Goal: Task Accomplishment & Management: Complete application form

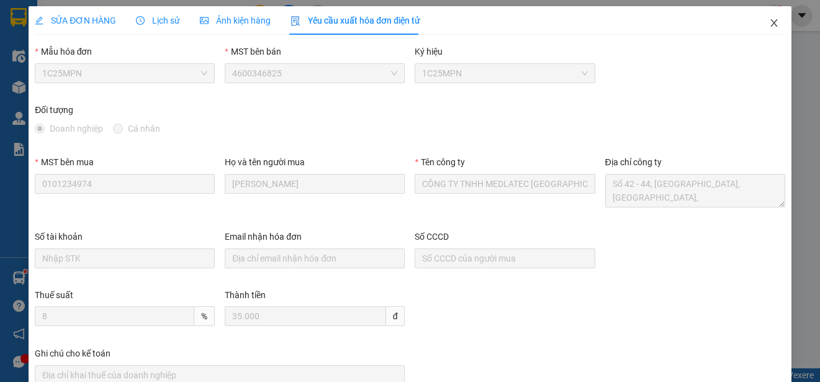
click at [769, 22] on icon "close" at bounding box center [774, 23] width 10 height 10
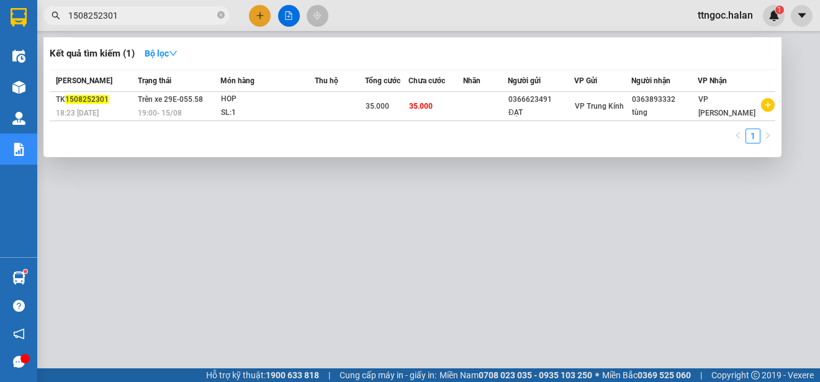
drag, startPoint x: 121, startPoint y: 21, endPoint x: 96, endPoint y: 17, distance: 25.2
click at [96, 17] on input "1508252301" at bounding box center [141, 16] width 146 height 14
type input "1508251873"
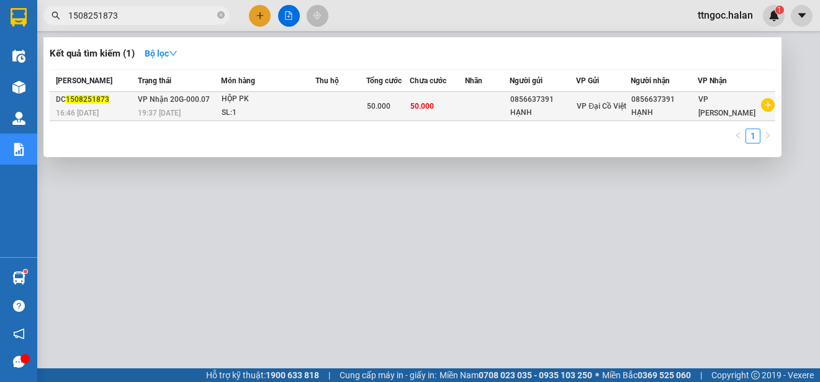
click at [84, 97] on span "1508251873" at bounding box center [87, 99] width 43 height 9
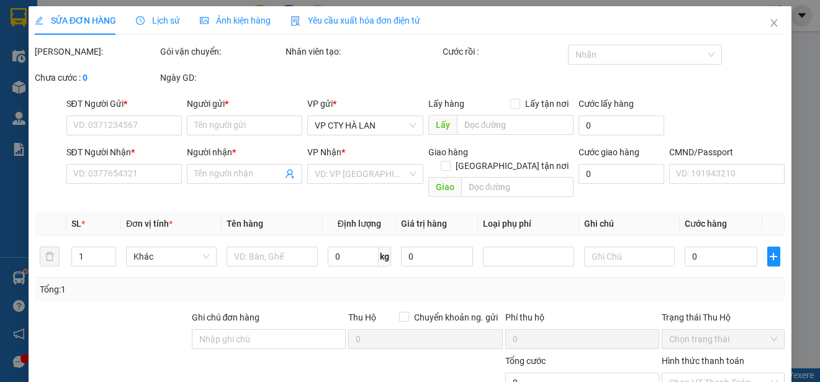
type input "0856637391"
type input "HẠNH"
type input "0856637391"
type input "HẠNH"
type input "50.000"
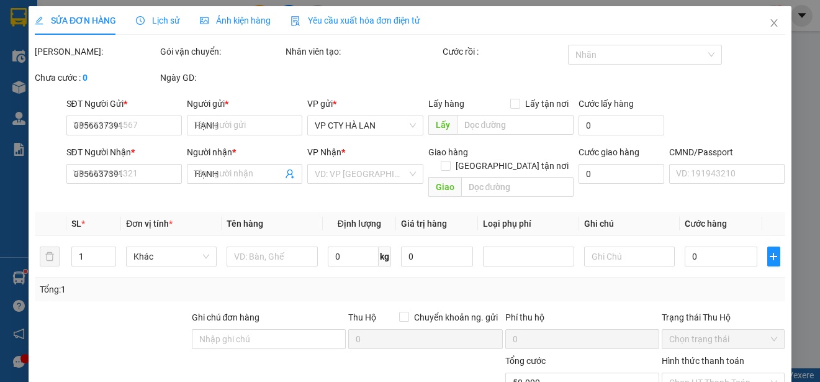
type input "50.000"
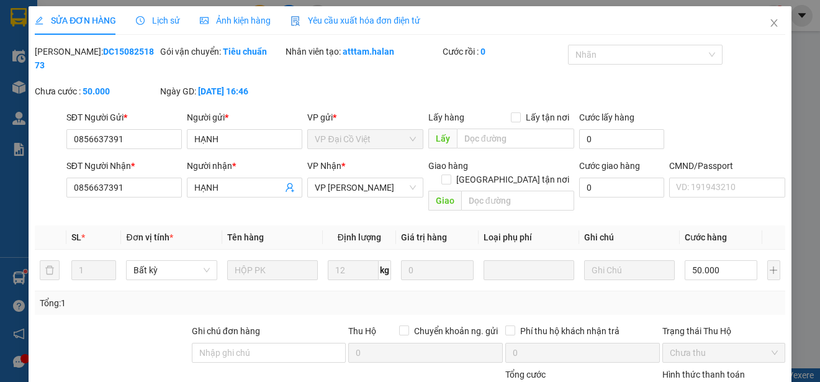
click at [364, 23] on span "Yêu cầu xuất hóa đơn điện tử" at bounding box center [355, 21] width 130 height 10
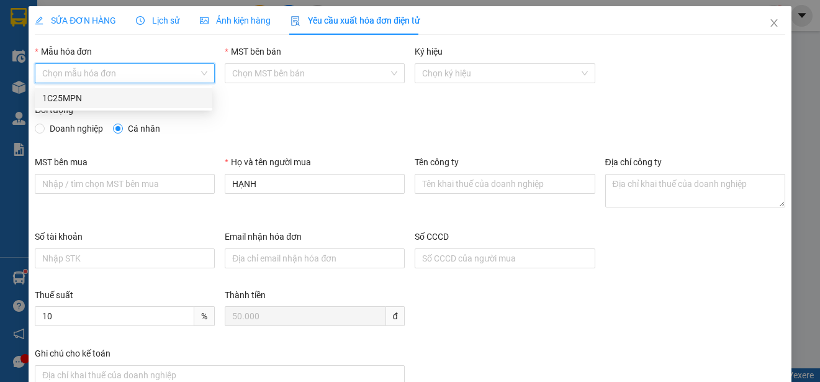
click at [100, 66] on input "Mẫu hóa đơn" at bounding box center [120, 73] width 156 height 19
click at [66, 94] on div "1C25MPN" at bounding box center [123, 98] width 163 height 14
type input "8"
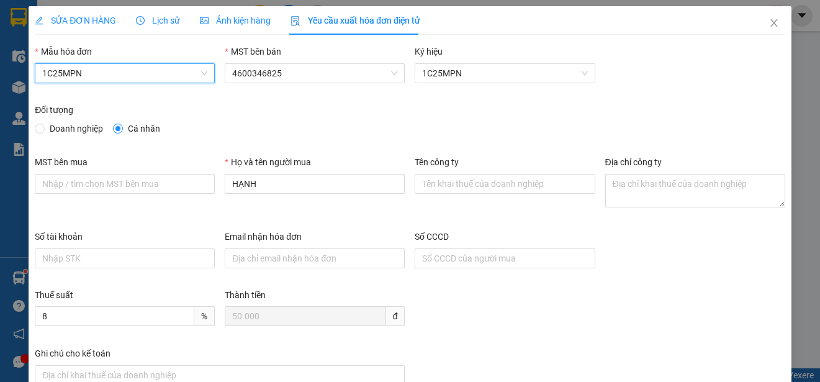
click at [53, 126] on span "Doanh nghiệp" at bounding box center [76, 129] width 63 height 14
click at [43, 126] on input "Doanh nghiệp" at bounding box center [39, 127] width 9 height 9
radio input "true"
radio input "false"
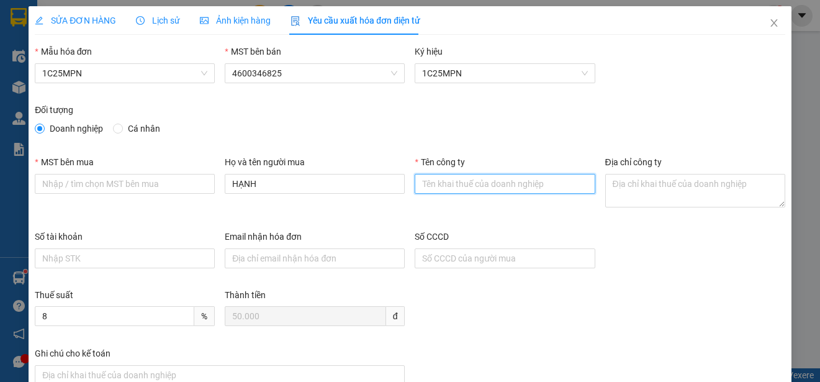
paste input "CÔNG TY TNHH VBTECH [GEOGRAPHIC_DATA]"
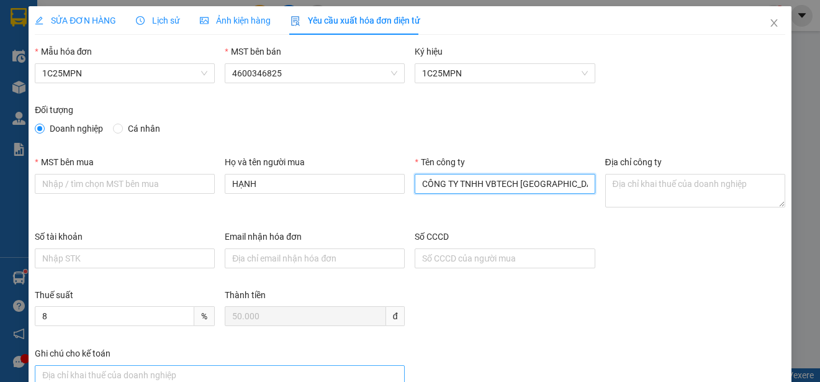
type input "CÔNG TY TNHH VBTECH [GEOGRAPHIC_DATA]"
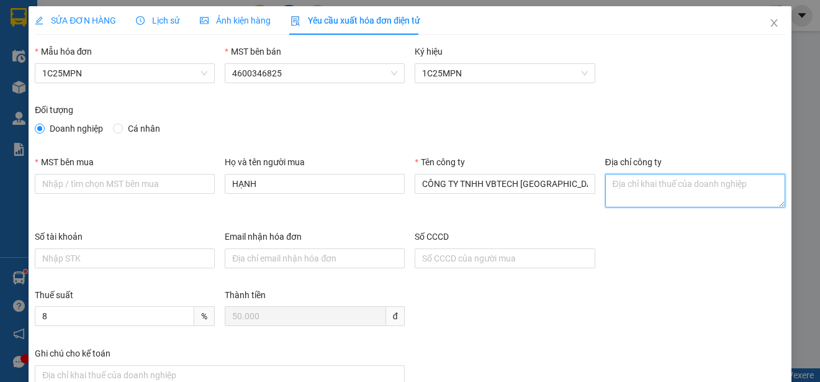
paste textarea "Số 16, Ngách 52, Ngõ 155, [GEOGRAPHIC_DATA], [GEOGRAPHIC_DATA][PERSON_NAME], Tỉ…"
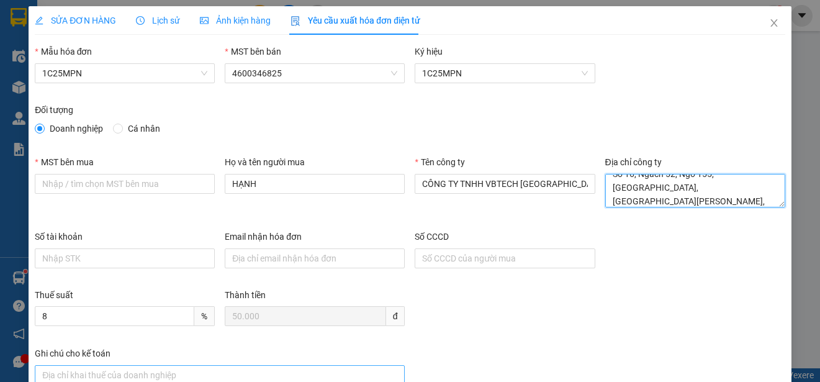
type textarea "Số 16, Ngách 52, Ngõ 155, [GEOGRAPHIC_DATA], [GEOGRAPHIC_DATA][PERSON_NAME], Tỉ…"
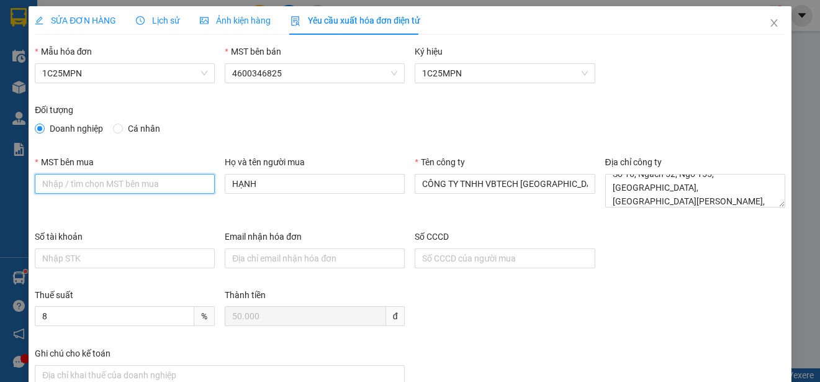
paste input "4601606434"
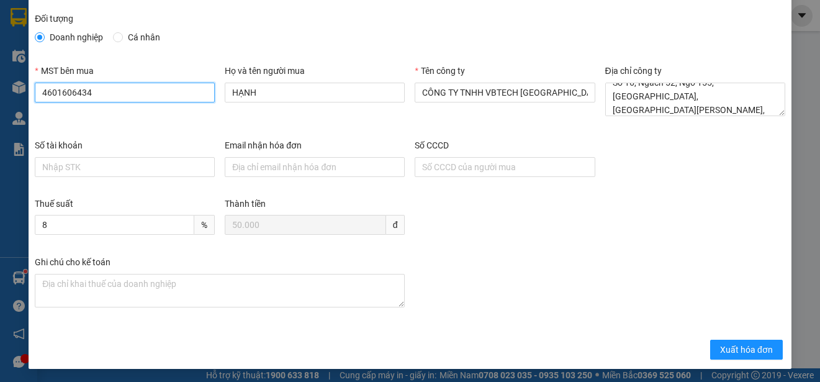
scroll to position [93, 0]
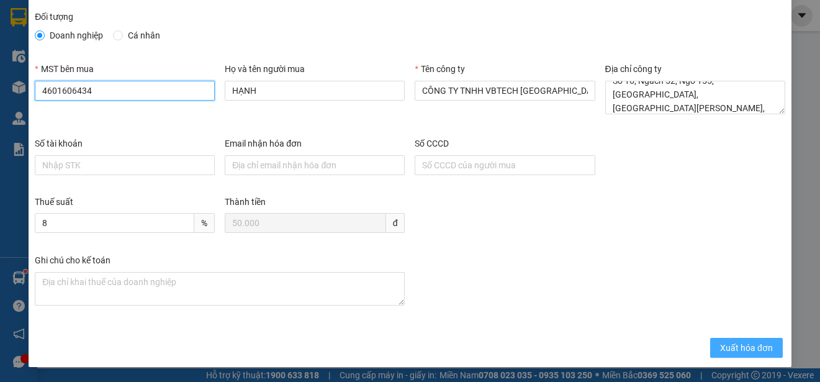
type input "4601606434"
click at [720, 351] on span "Xuất hóa đơn" at bounding box center [746, 348] width 53 height 14
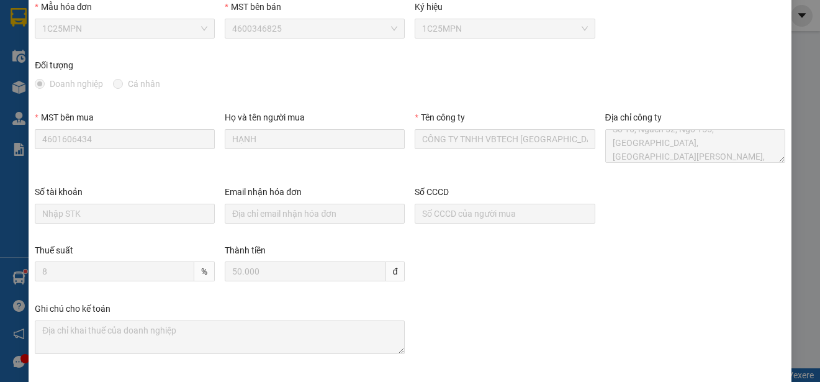
scroll to position [0, 0]
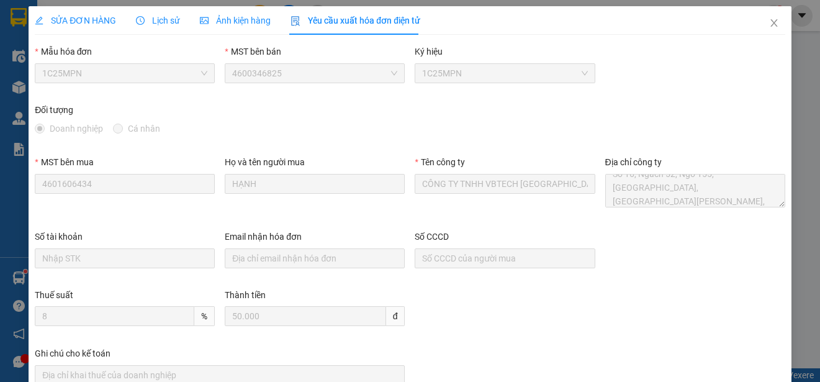
click at [455, 32] on div "SỬA ĐƠN HÀNG Lịch sử Ảnh kiện hàng Yêu cầu xuất hóa đơn điện tử" at bounding box center [410, 20] width 750 height 29
click at [769, 21] on icon "close" at bounding box center [774, 23] width 10 height 10
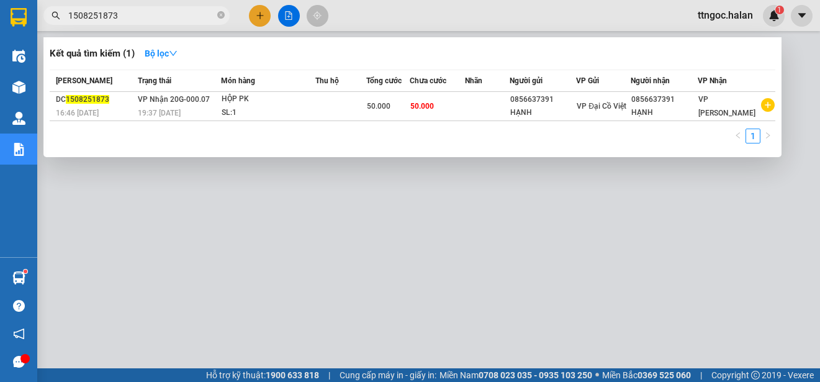
drag, startPoint x: 124, startPoint y: 15, endPoint x: 98, endPoint y: 18, distance: 26.2
click at [98, 18] on input "1508251873" at bounding box center [141, 16] width 146 height 14
type input "1508252357"
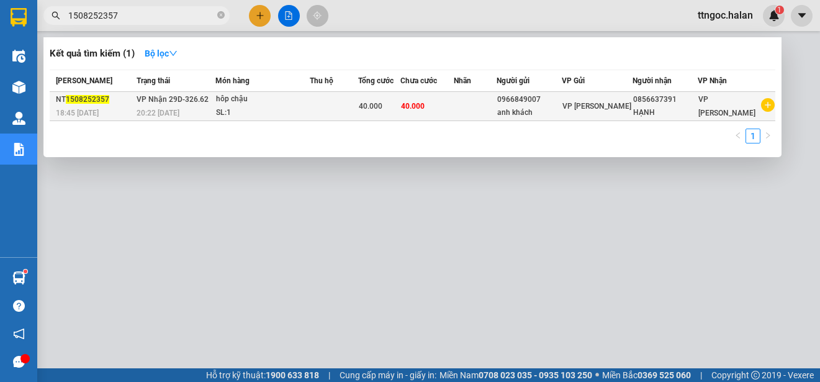
click at [92, 102] on span "1508252357" at bounding box center [87, 99] width 43 height 9
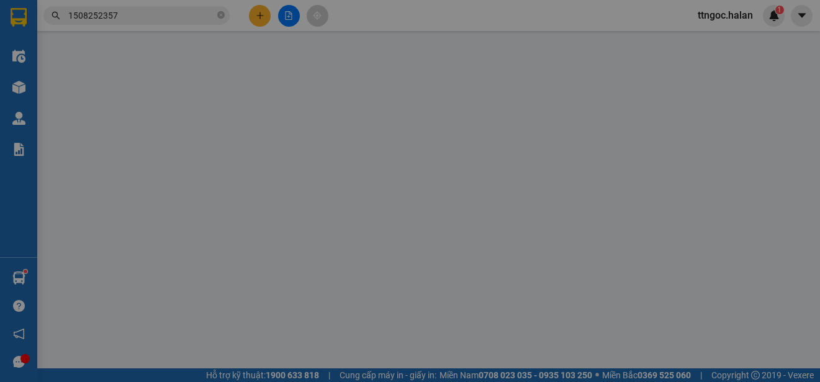
type input "0966849007"
type input "anh khách"
type input "0856637391"
type input "HẠNH"
type input "40.000"
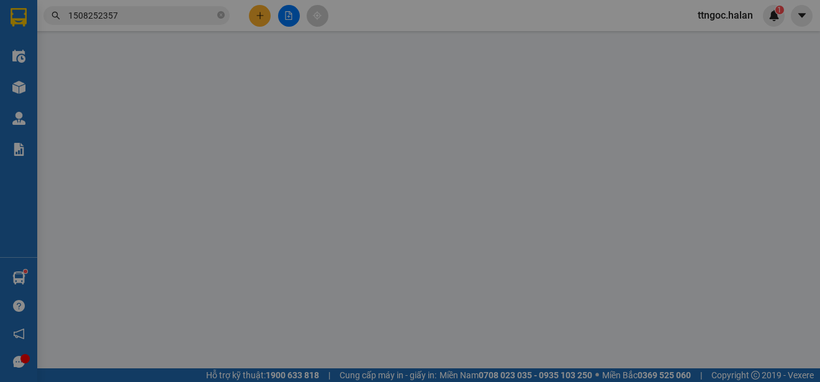
type input "40.000"
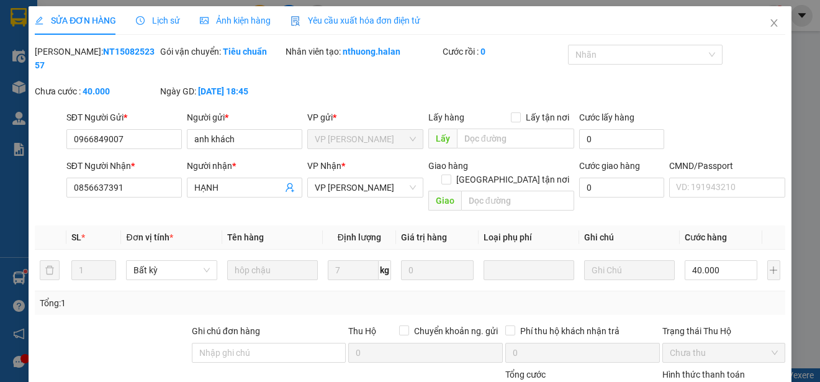
click at [357, 20] on span "Yêu cầu xuất hóa đơn điện tử" at bounding box center [355, 21] width 130 height 10
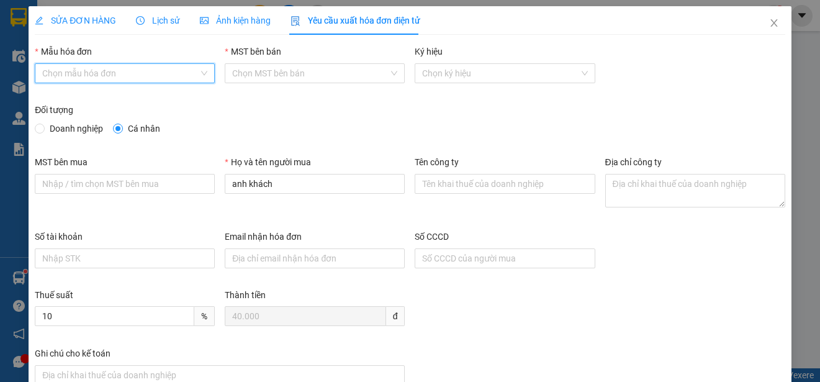
click at [109, 71] on input "Mẫu hóa đơn" at bounding box center [120, 73] width 156 height 19
click at [76, 92] on div "1C25MPN" at bounding box center [123, 98] width 163 height 14
type input "8"
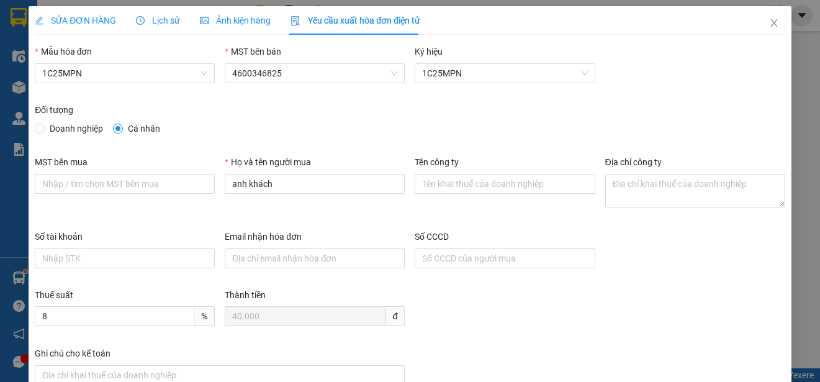
click at [56, 121] on div "Đối tượng" at bounding box center [410, 112] width 750 height 19
click at [56, 128] on span "Doanh nghiệp" at bounding box center [76, 129] width 63 height 14
click at [43, 128] on input "Doanh nghiệp" at bounding box center [39, 127] width 9 height 9
radio input "true"
radio input "false"
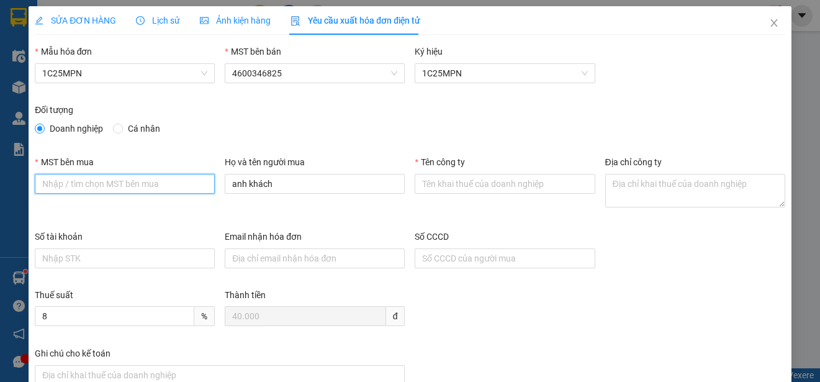
paste input "4601606434"
type input "4601606434"
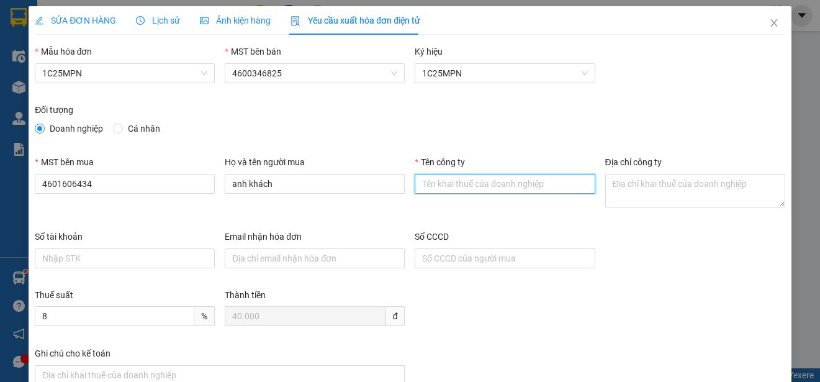
paste input "CÔNG TY TNHH VBTECH [GEOGRAPHIC_DATA]"
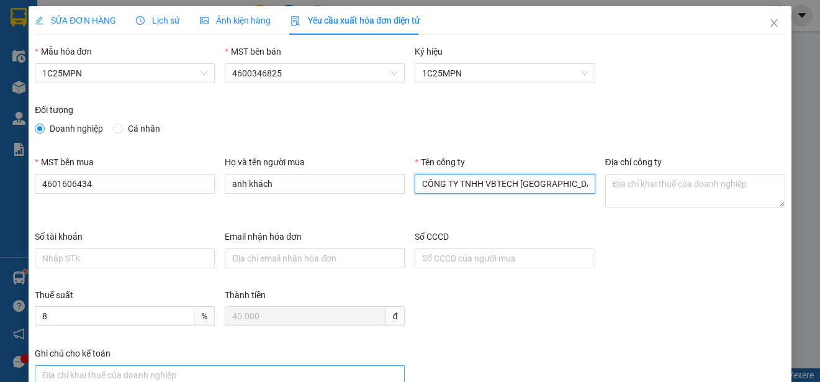
type input "CÔNG TY TNHH VBTECH [GEOGRAPHIC_DATA]"
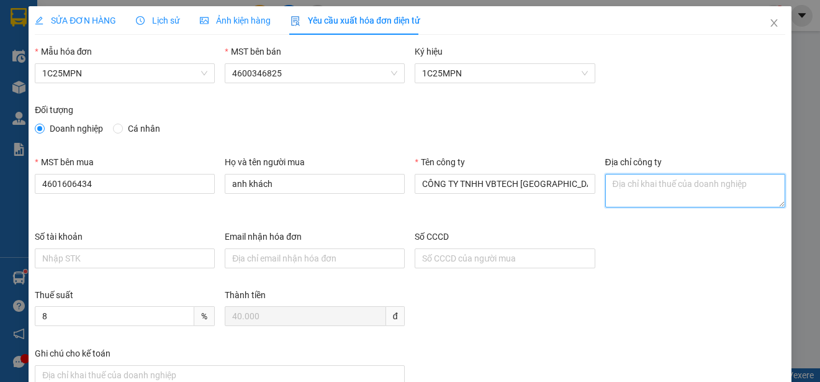
paste textarea "Số 16, Ngách 52, Ngõ 155, [GEOGRAPHIC_DATA], [GEOGRAPHIC_DATA][PERSON_NAME], Tỉ…"
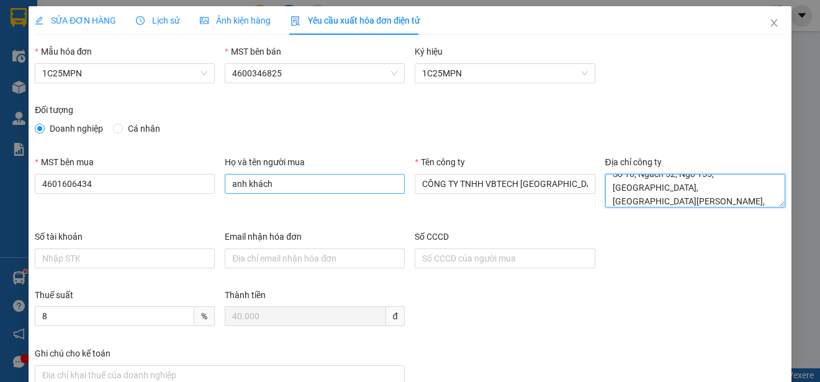
type textarea "Số 16, Ngách 52, Ngõ 155, [GEOGRAPHIC_DATA], [GEOGRAPHIC_DATA][PERSON_NAME], Tỉ…"
click at [277, 186] on input "anh khách" at bounding box center [315, 184] width 180 height 20
type input "HẠNH"
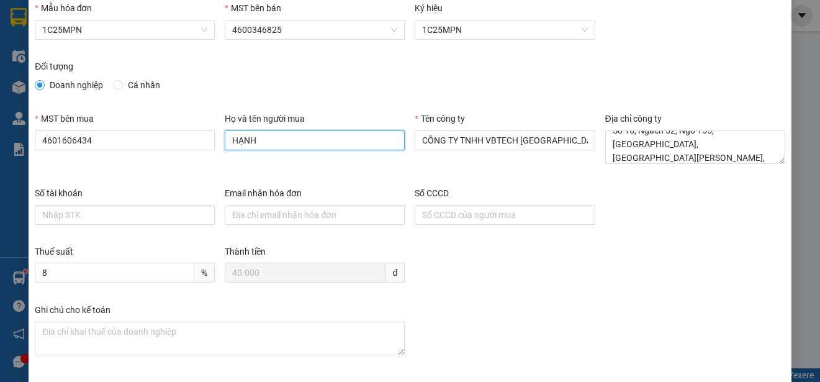
scroll to position [93, 0]
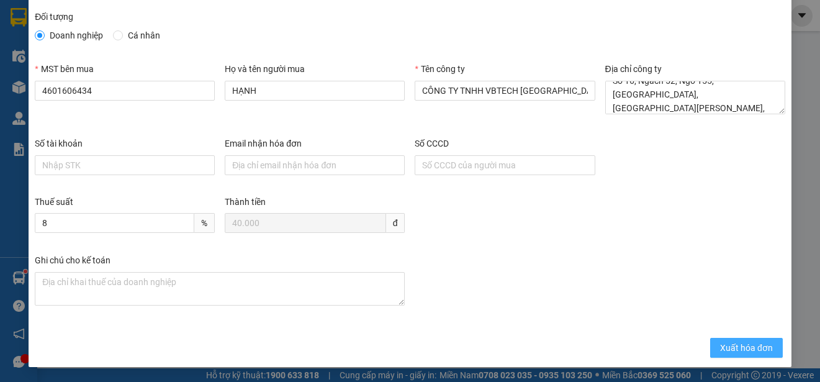
click at [723, 347] on span "Xuất hóa đơn" at bounding box center [746, 348] width 53 height 14
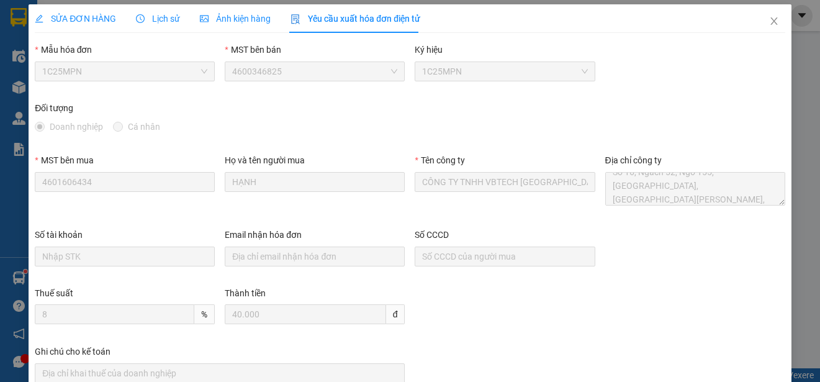
scroll to position [0, 0]
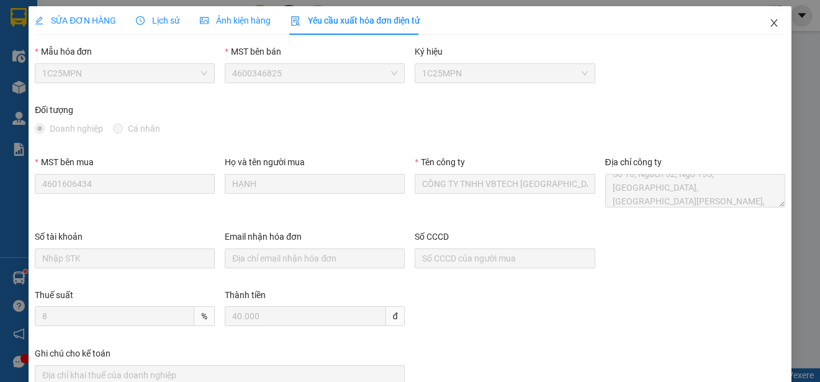
click at [769, 24] on icon "close" at bounding box center [774, 23] width 10 height 10
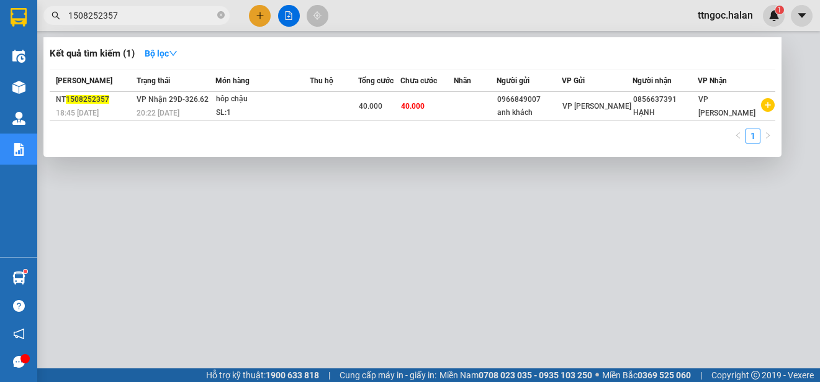
drag, startPoint x: 128, startPoint y: 19, endPoint x: 98, endPoint y: 16, distance: 29.9
click at [98, 16] on input "1508252357" at bounding box center [141, 16] width 146 height 14
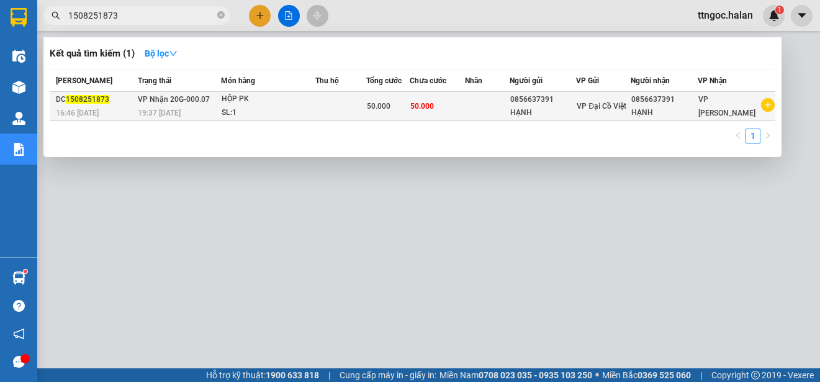
type input "1508251873"
click at [107, 105] on div "DC 1508251873" at bounding box center [95, 99] width 78 height 13
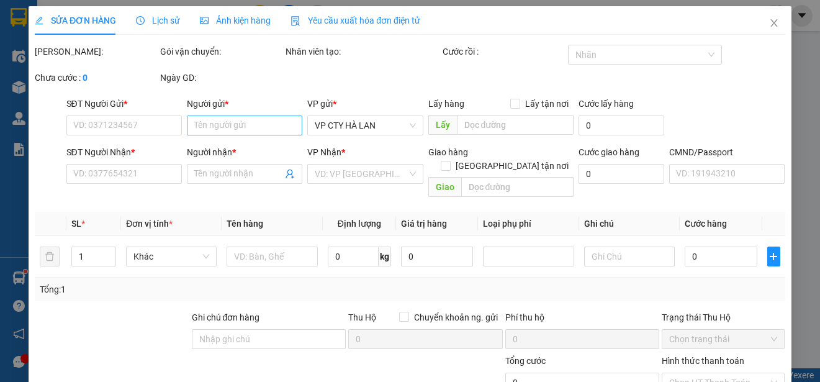
type input "0856637391"
type input "HẠNH"
type input "0856637391"
type input "HẠNH"
type input "50.000"
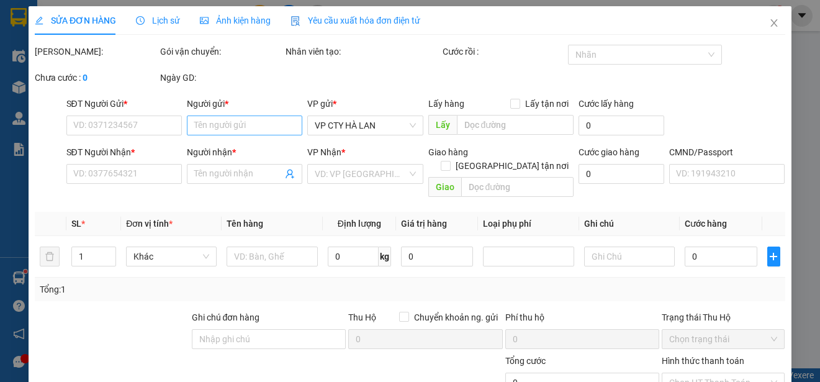
type input "50.000"
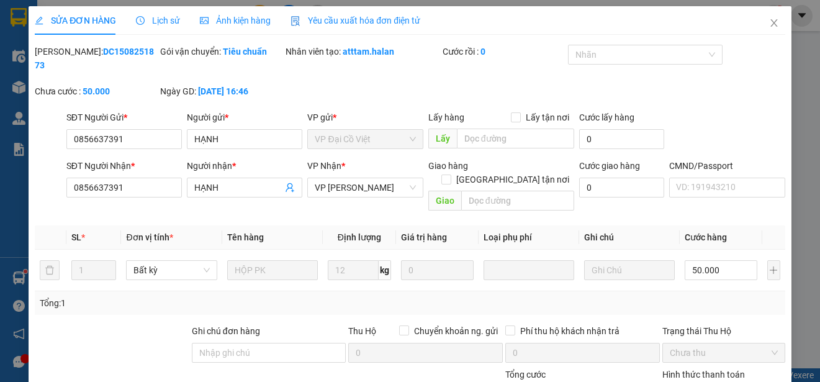
click at [355, 24] on span "Yêu cầu xuất hóa đơn điện tử" at bounding box center [355, 21] width 130 height 10
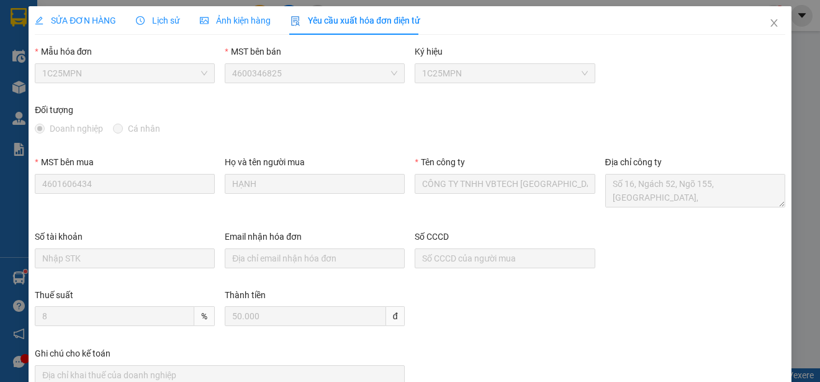
click at [170, 74] on span "1C25MPN" at bounding box center [124, 73] width 165 height 19
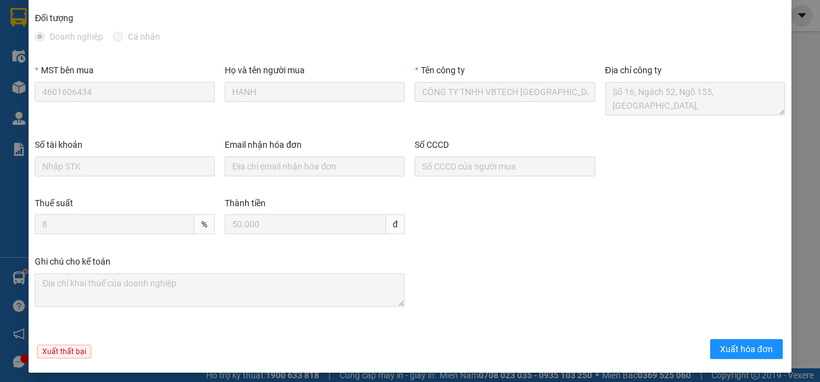
scroll to position [97, 0]
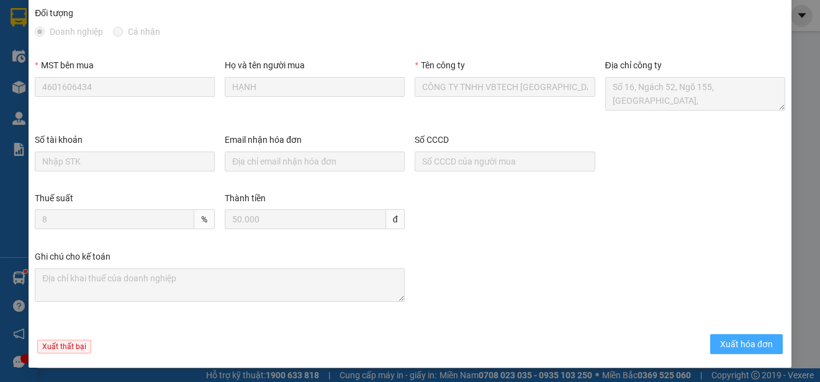
click at [725, 344] on span "Xuất hóa đơn" at bounding box center [746, 344] width 53 height 14
click at [727, 346] on span "Xuất hóa đơn" at bounding box center [746, 344] width 53 height 14
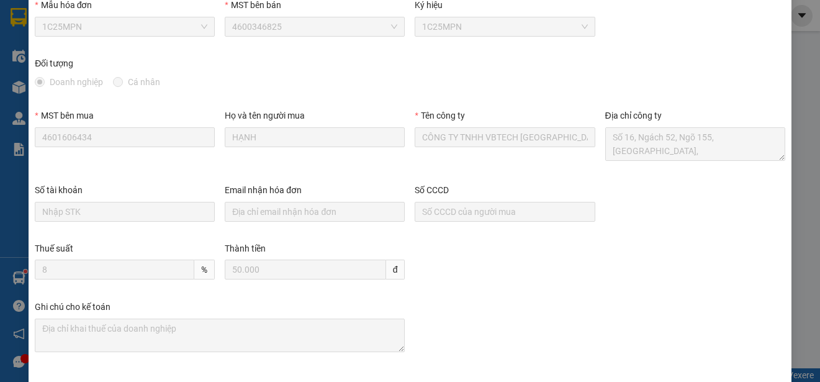
scroll to position [0, 0]
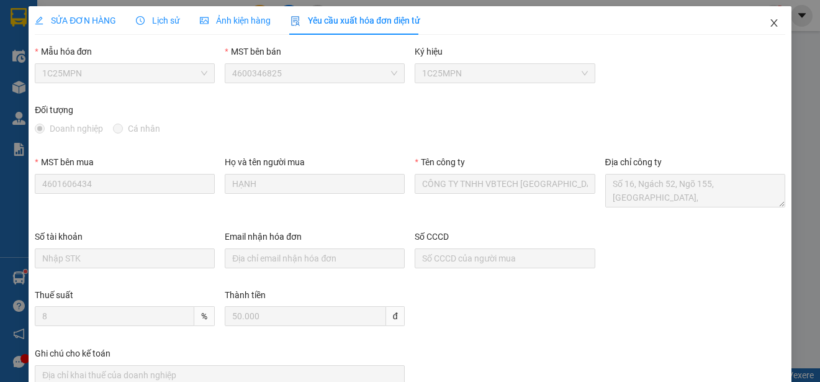
click at [770, 24] on icon "close" at bounding box center [773, 22] width 7 height 7
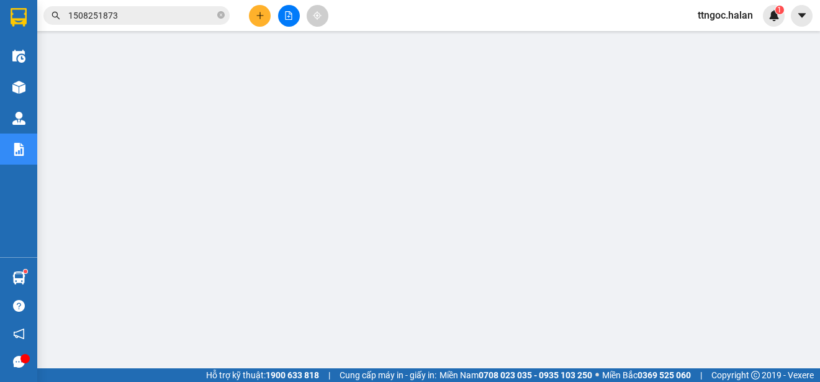
click at [181, 19] on input "1508251873" at bounding box center [141, 16] width 146 height 14
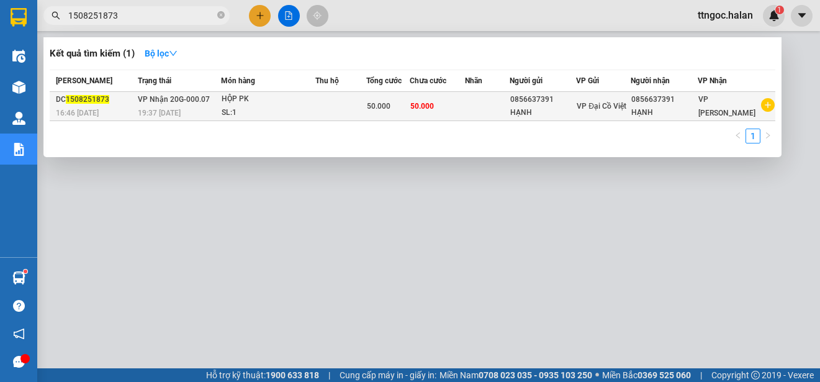
click at [76, 101] on span "1508251873" at bounding box center [87, 99] width 43 height 9
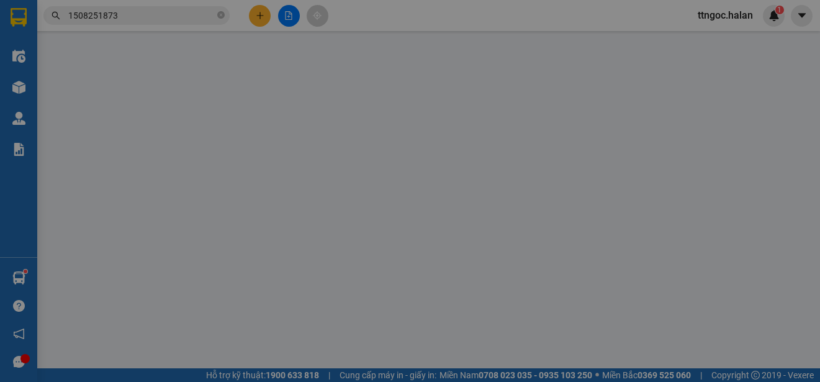
type input "0856637391"
type input "HẠNH"
type input "0856637391"
type input "HẠNH"
type input "50.000"
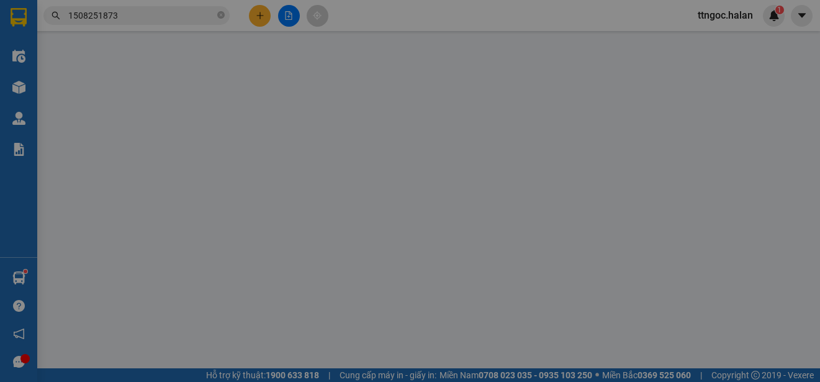
type input "50.000"
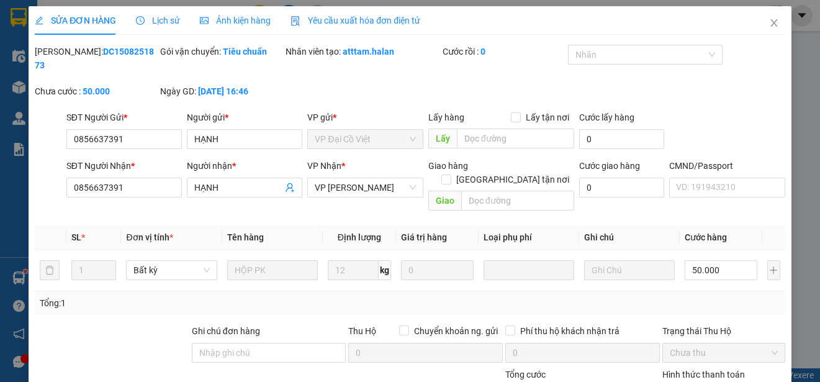
click at [367, 22] on span "Yêu cầu xuất hóa đơn điện tử" at bounding box center [355, 21] width 130 height 10
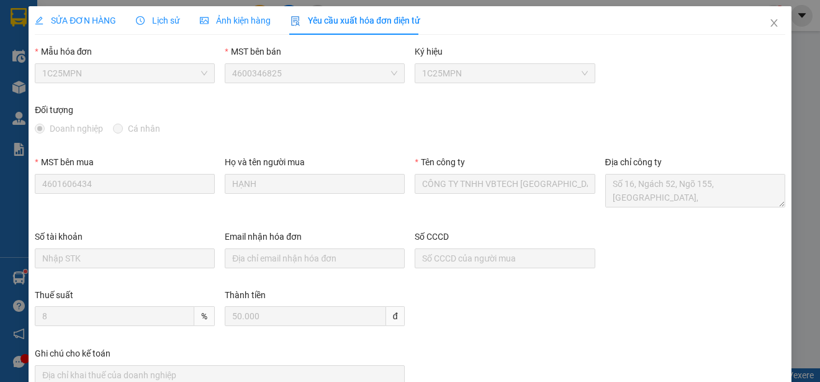
click at [81, 22] on span "SỬA ĐƠN HÀNG" at bounding box center [75, 21] width 81 height 10
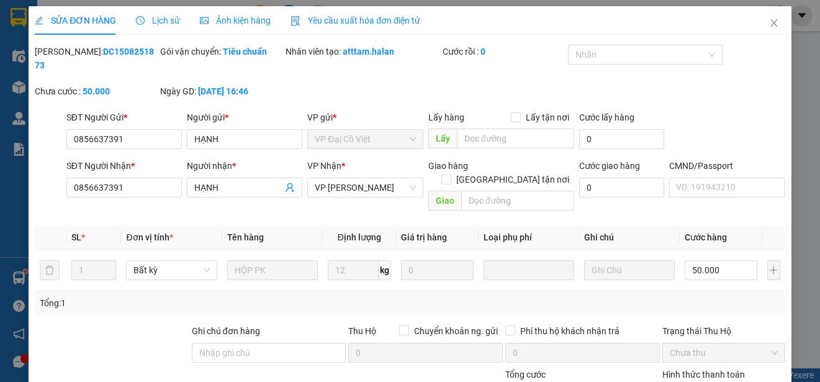
click at [354, 25] on span "Yêu cầu xuất hóa đơn điện tử" at bounding box center [355, 21] width 130 height 10
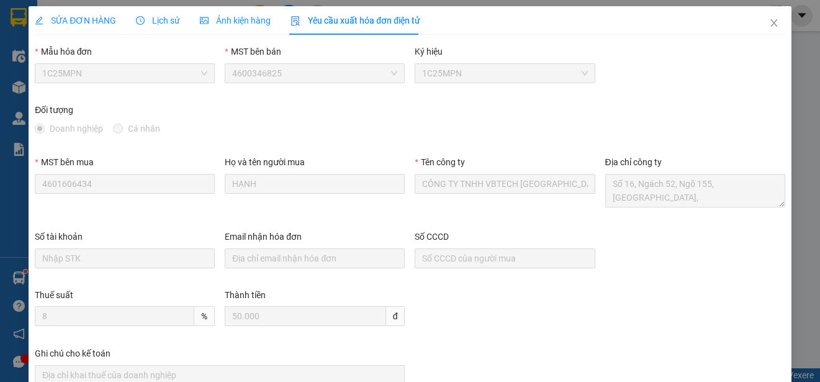
click at [96, 18] on span "SỬA ĐƠN HÀNG" at bounding box center [75, 21] width 81 height 10
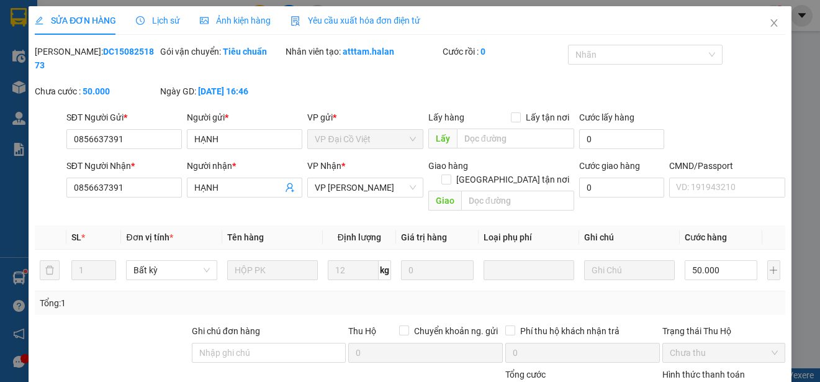
click at [350, 17] on span "Yêu cầu xuất hóa đơn điện tử" at bounding box center [355, 21] width 130 height 10
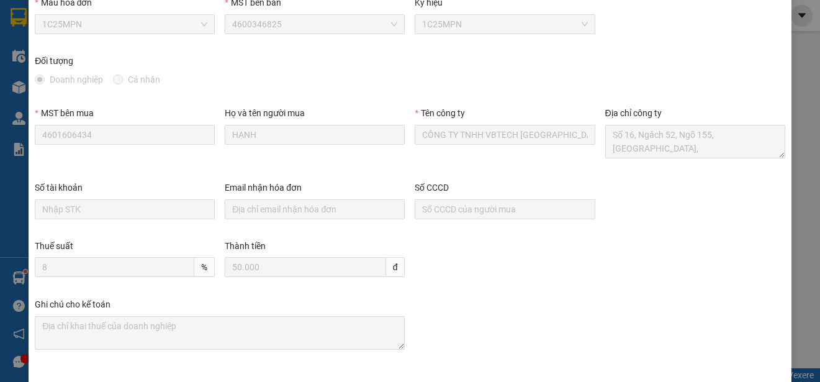
scroll to position [97, 0]
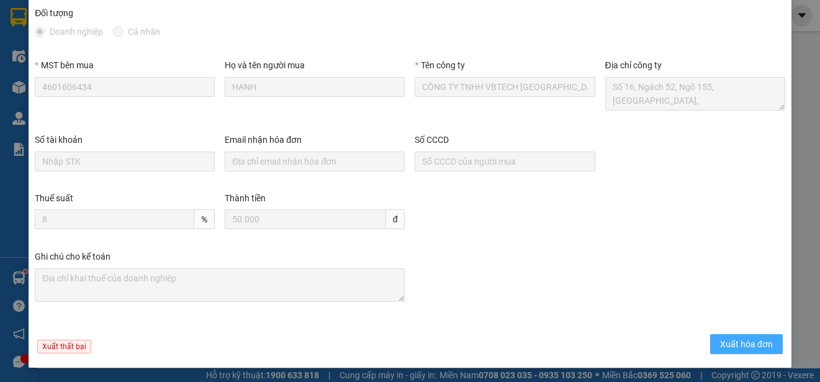
click at [720, 342] on span "Xuất hóa đơn" at bounding box center [746, 344] width 53 height 14
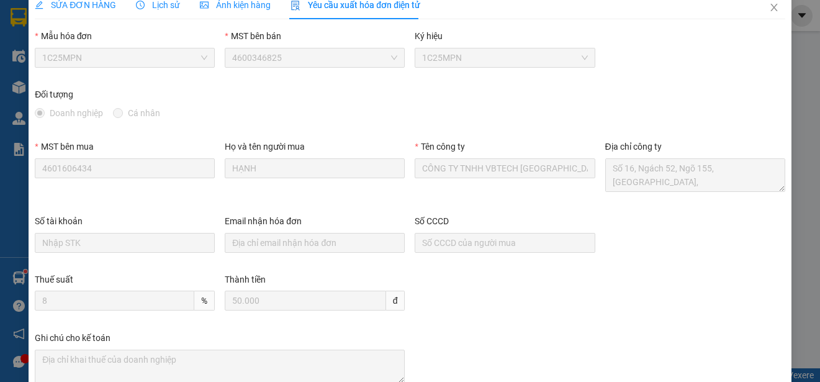
scroll to position [0, 0]
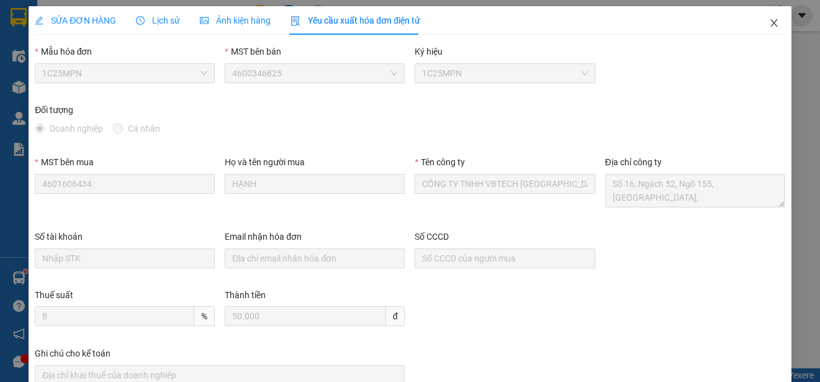
click at [769, 23] on icon "close" at bounding box center [774, 23] width 10 height 10
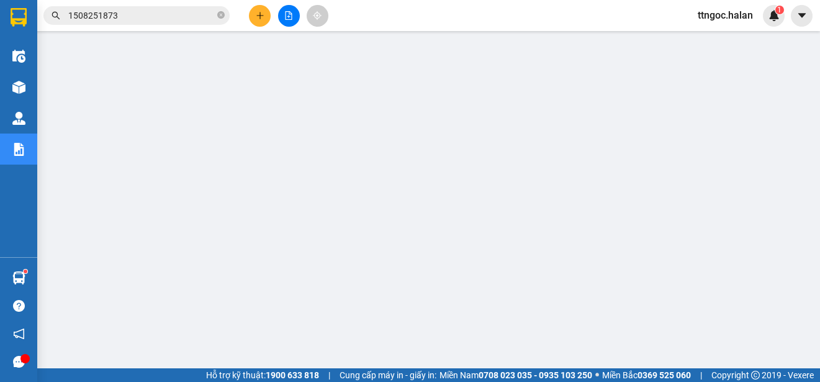
click at [145, 13] on input "1508251873" at bounding box center [141, 16] width 146 height 14
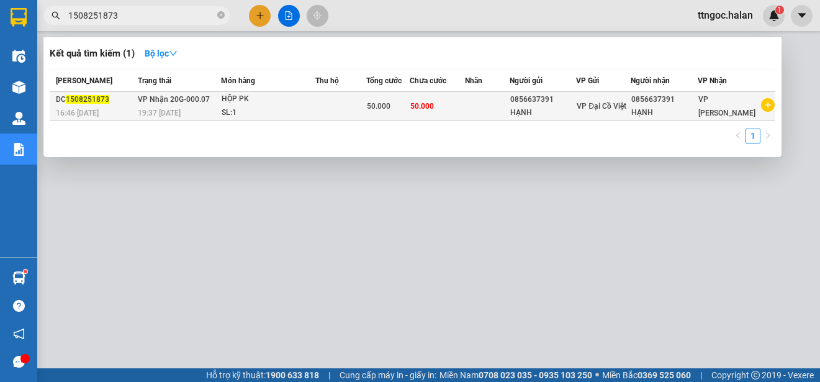
click at [94, 103] on span "1508251873" at bounding box center [87, 99] width 43 height 9
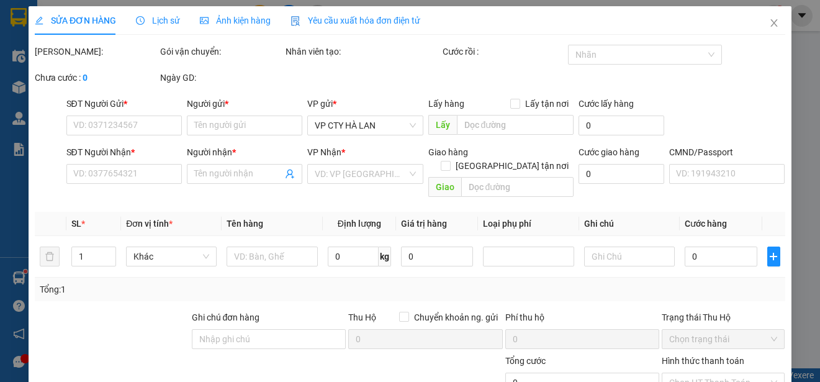
type input "0856637391"
type input "HẠNH"
type input "0856637391"
type input "HẠNH"
type input "50.000"
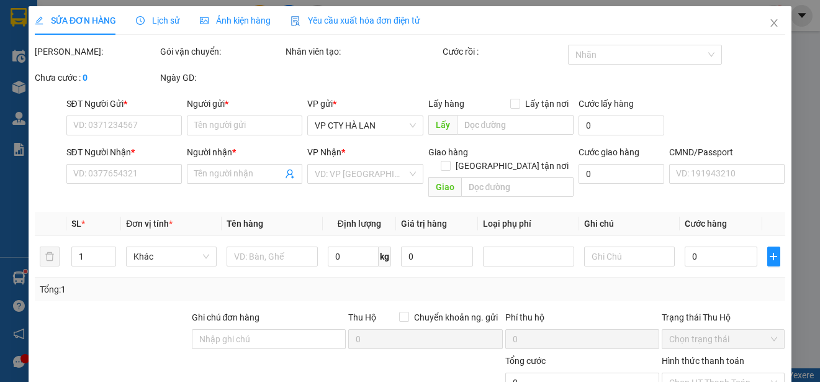
type input "50.000"
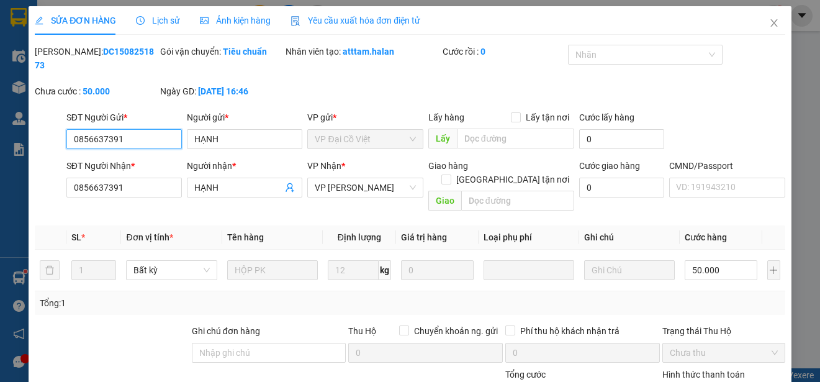
click at [73, 142] on input "0856637391" at bounding box center [123, 139] width 115 height 20
click at [313, 23] on span "Yêu cầu xuất hóa đơn điện tử" at bounding box center [355, 21] width 130 height 10
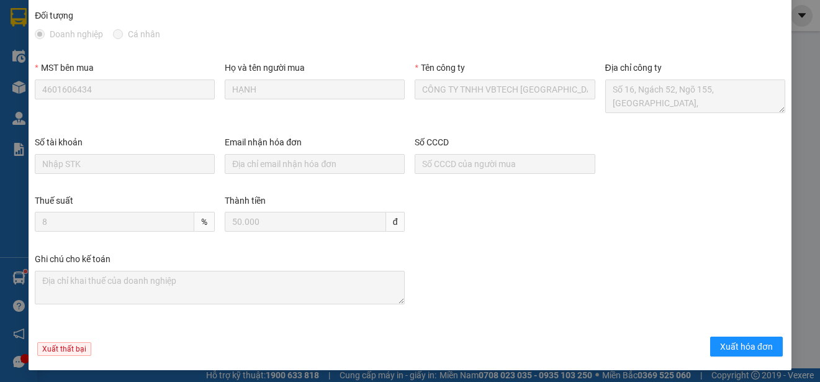
scroll to position [97, 0]
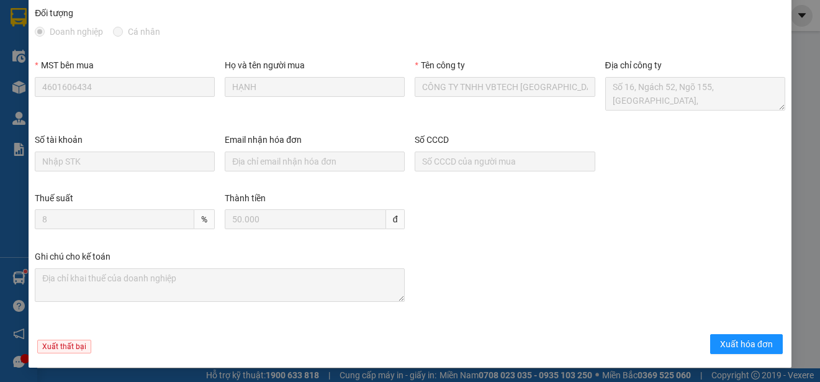
click at [311, 38] on div "Doanh nghiệp Cá nhân" at bounding box center [410, 32] width 750 height 14
click at [737, 346] on span "Xuất hóa đơn" at bounding box center [746, 344] width 53 height 14
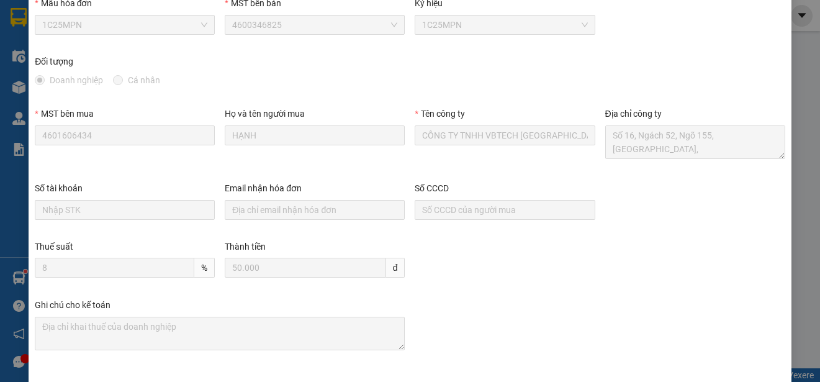
scroll to position [0, 0]
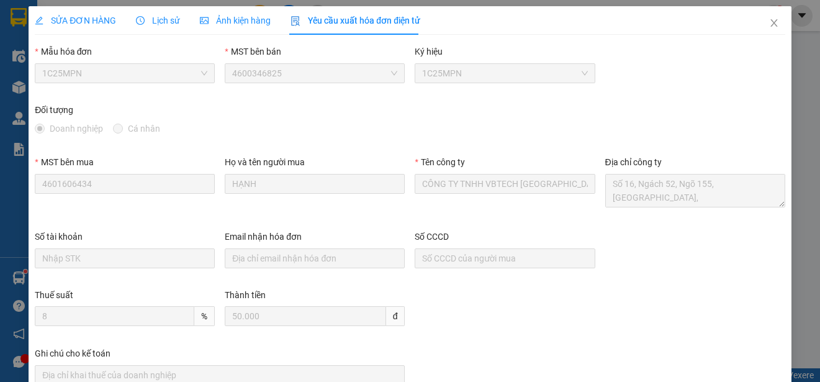
click at [347, 21] on span "Yêu cầu xuất hóa đơn điện tử" at bounding box center [355, 21] width 130 height 10
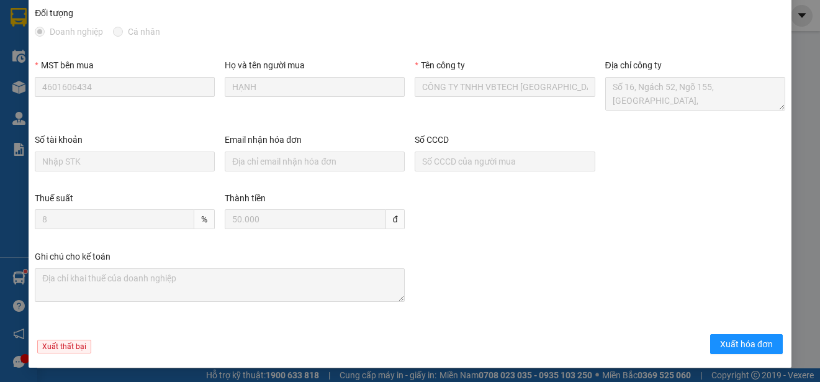
scroll to position [35, 0]
